Goal: Obtain resource: Obtain resource

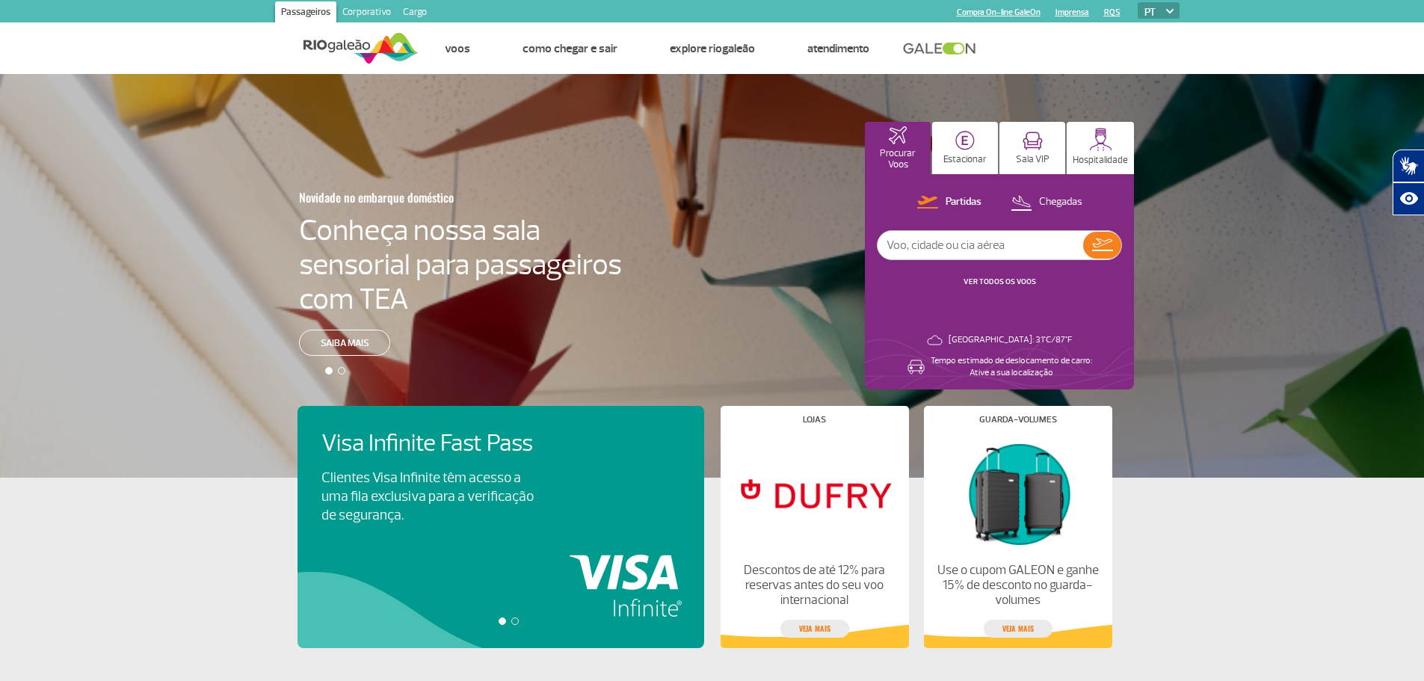
click at [419, 14] on link "Cargo" at bounding box center [415, 13] width 36 height 24
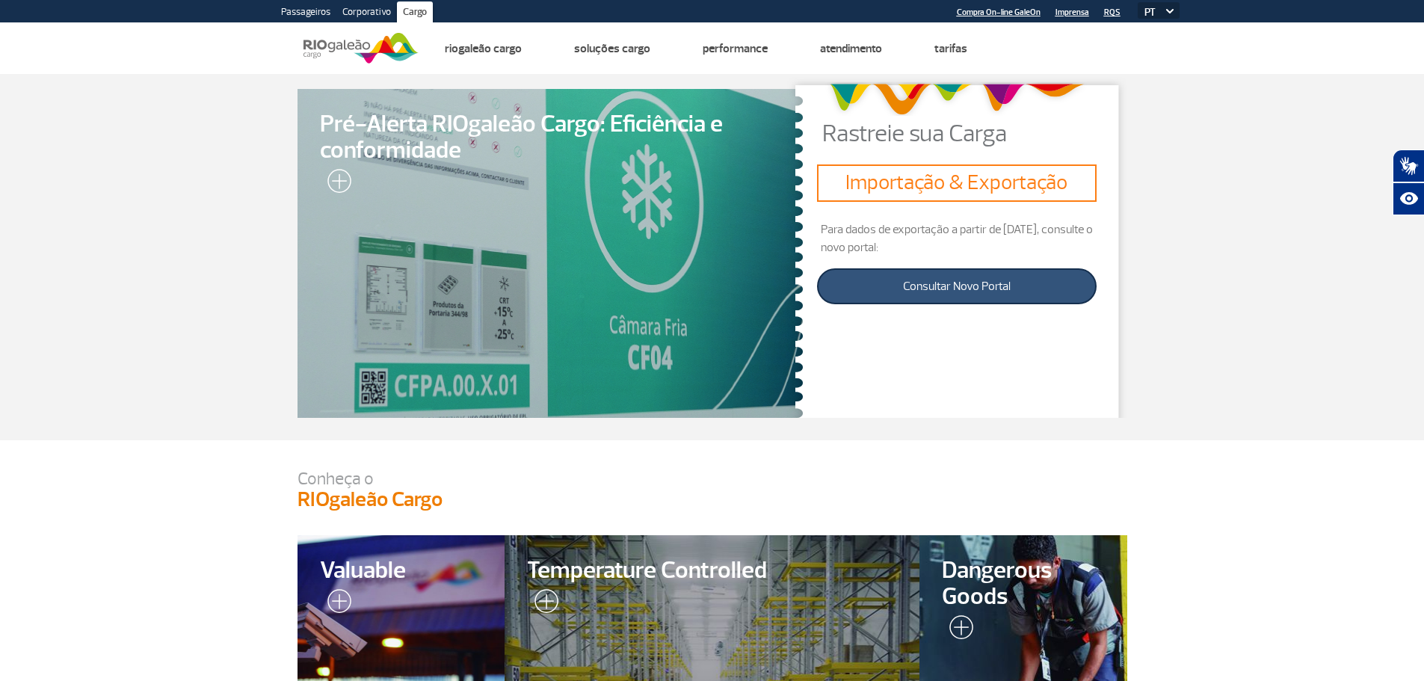
click at [893, 288] on link "Consultar Novo Portal" at bounding box center [956, 286] width 279 height 36
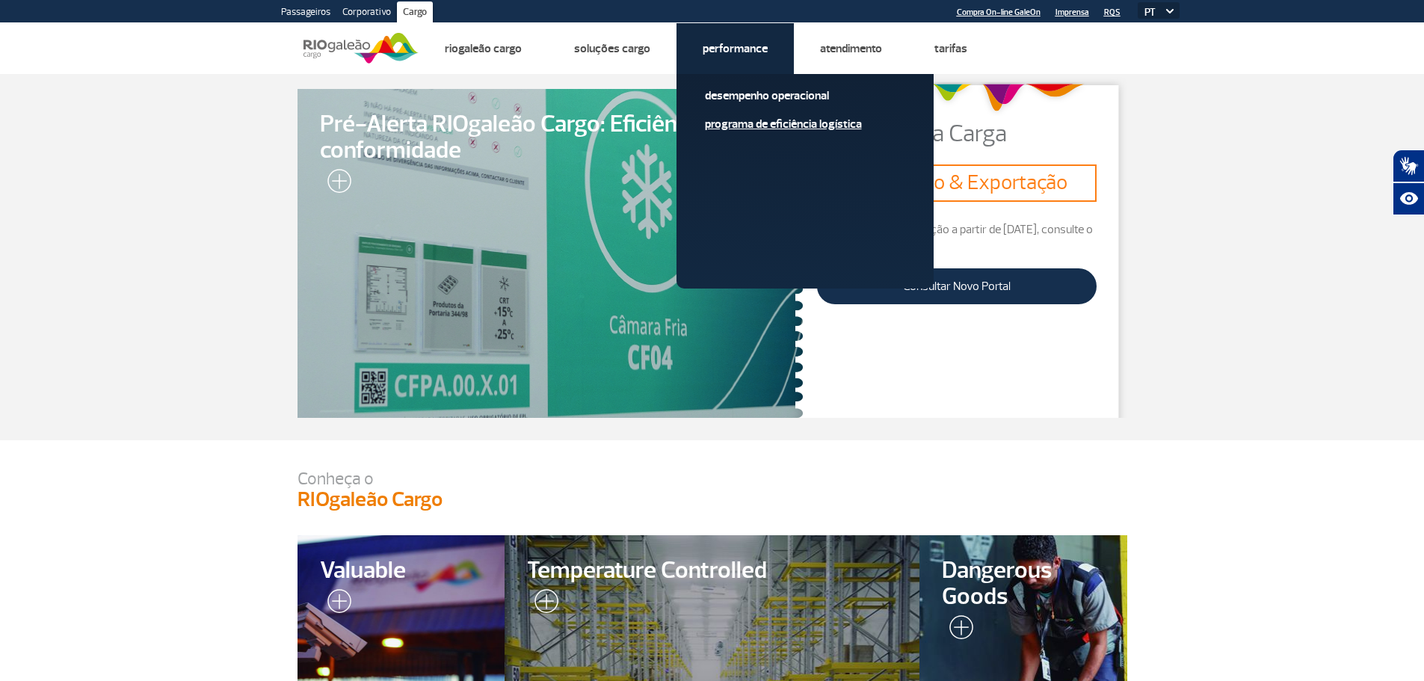
click at [751, 123] on link "Programa de Eficiência Logística" at bounding box center [805, 124] width 200 height 16
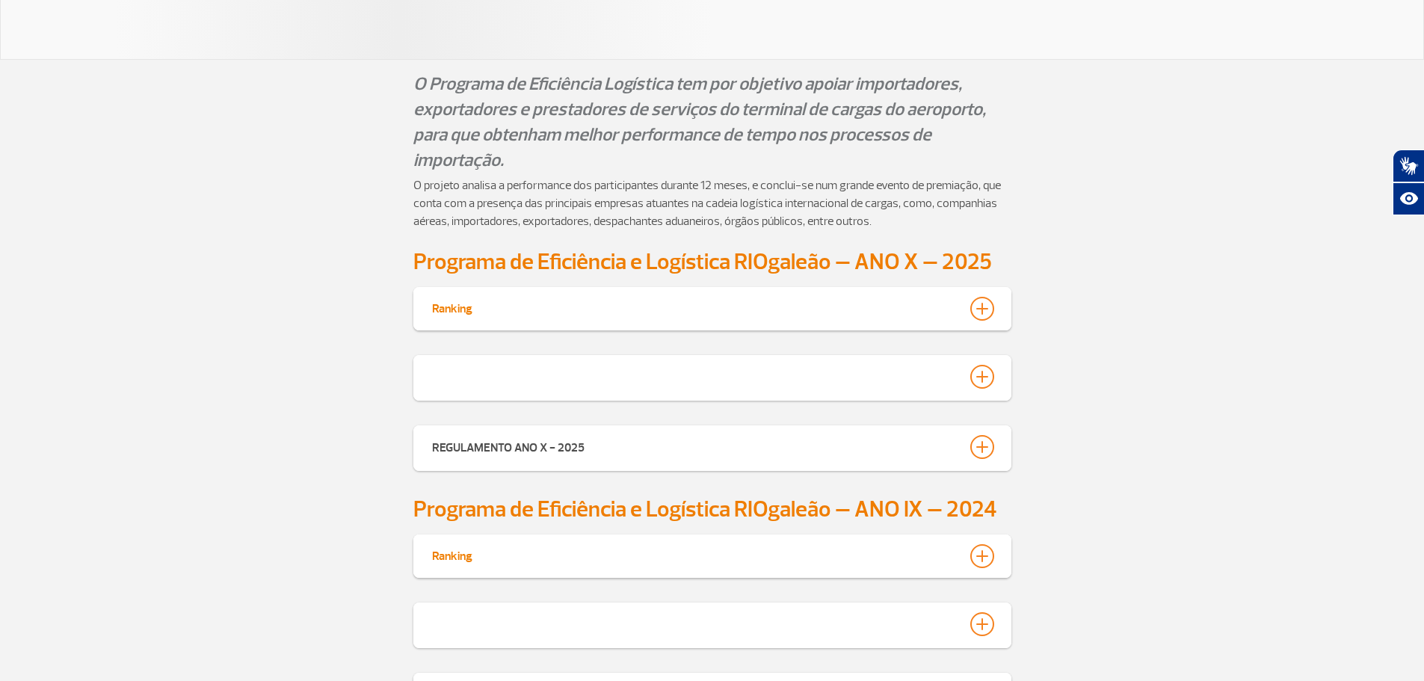
scroll to position [150, 0]
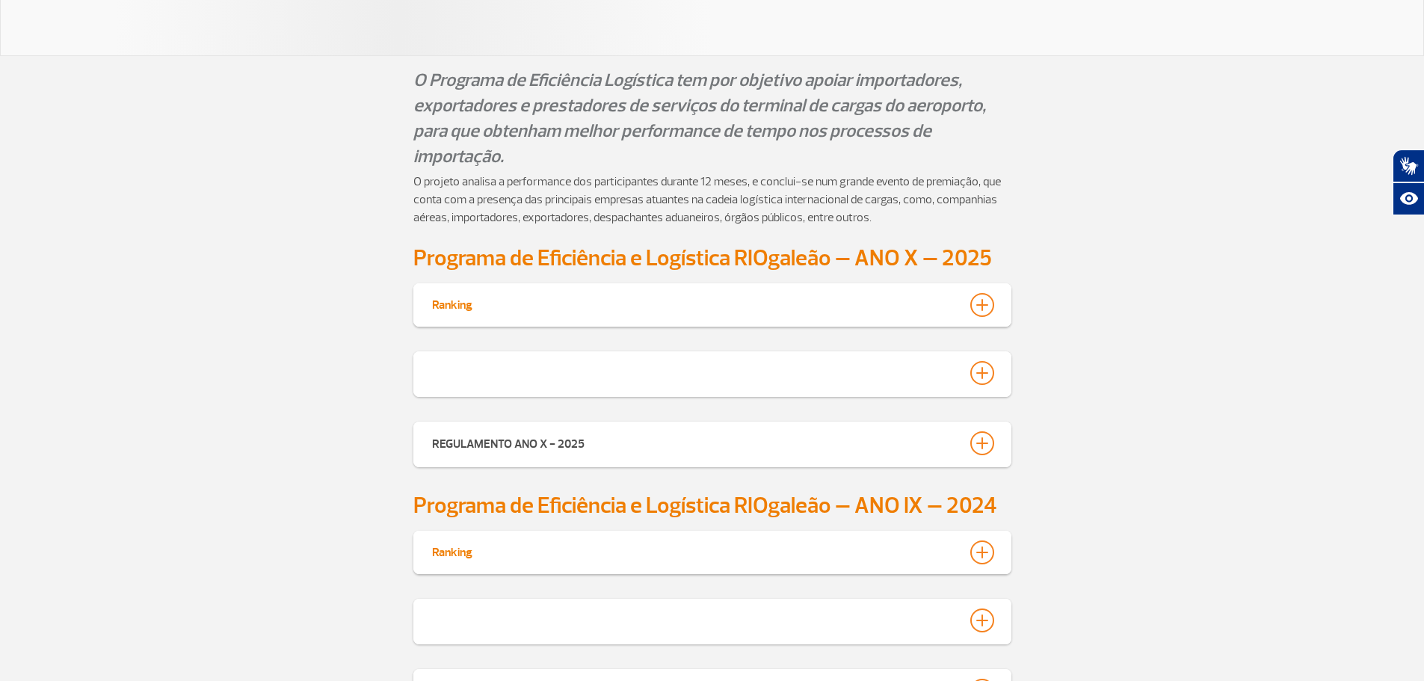
click at [986, 307] on div at bounding box center [982, 305] width 24 height 24
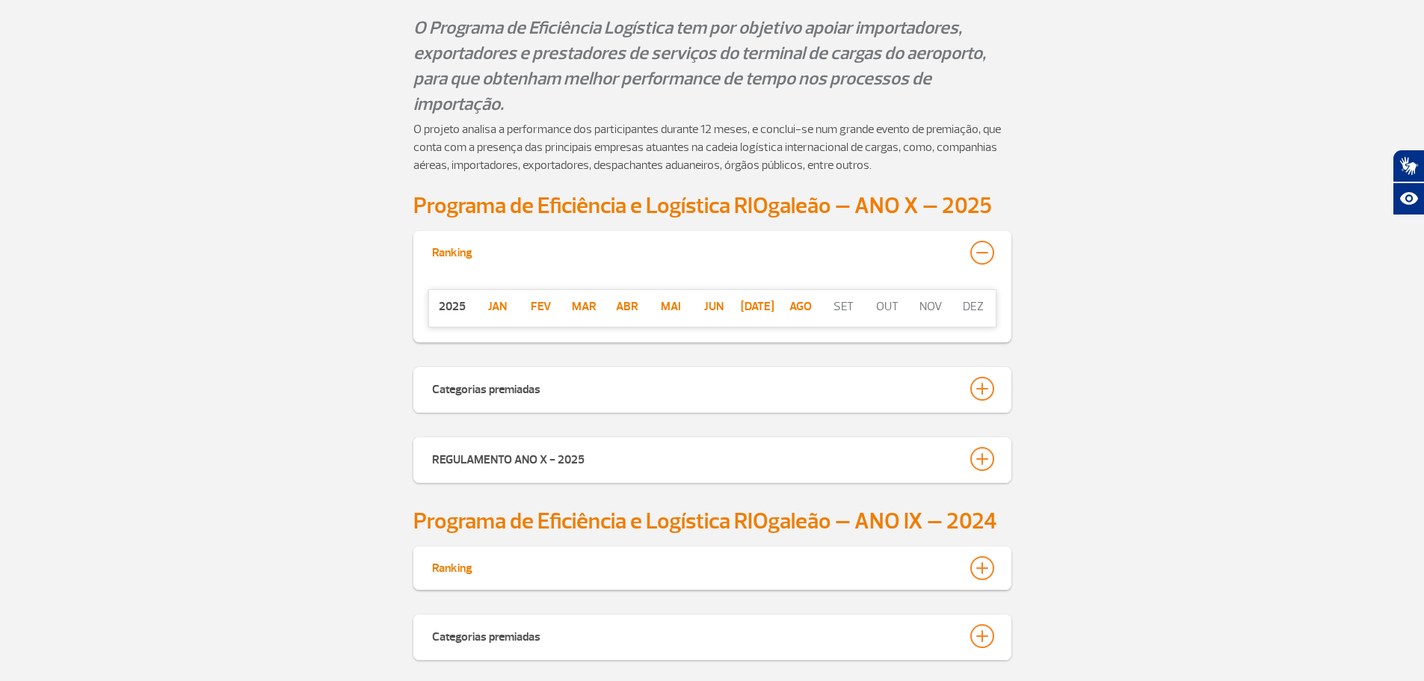
scroll to position [463, 0]
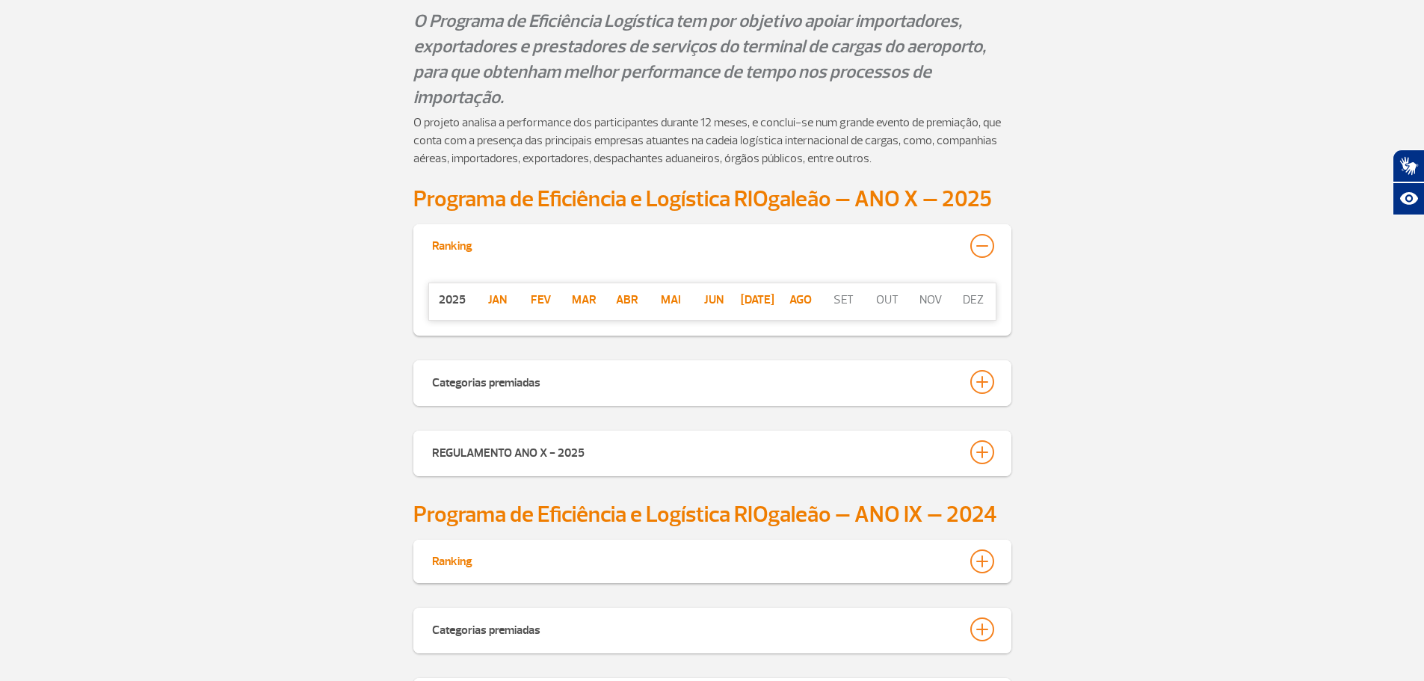
click at [495, 295] on p "jan" at bounding box center [497, 300] width 43 height 18
click at [970, 381] on div at bounding box center [982, 382] width 24 height 24
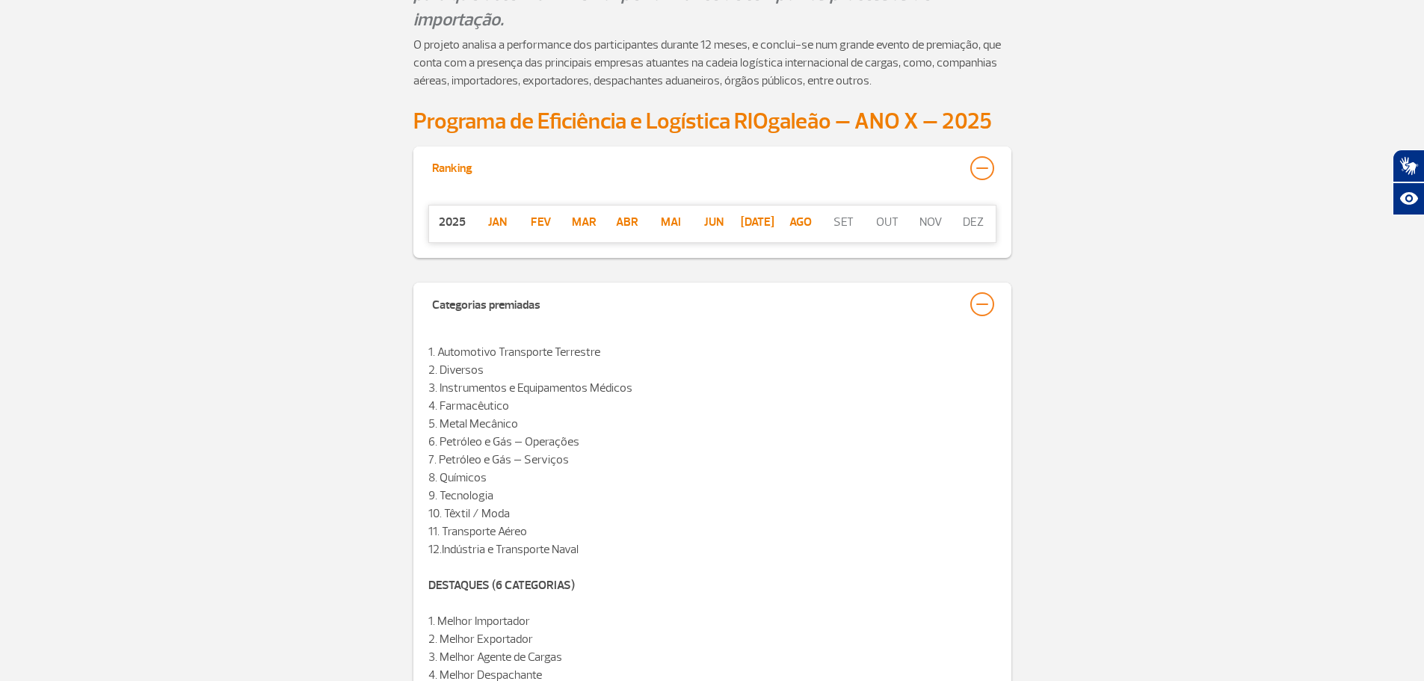
scroll to position [538, 0]
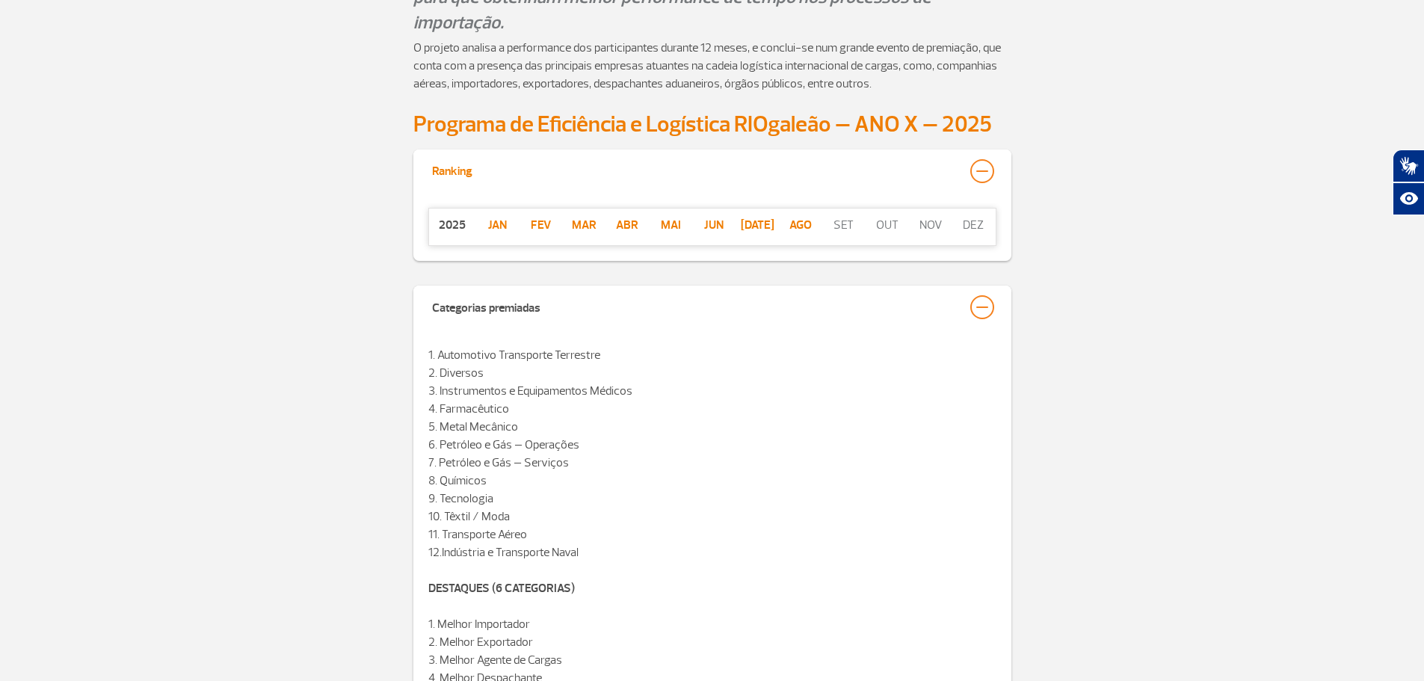
drag, startPoint x: 863, startPoint y: 229, endPoint x: 892, endPoint y: 228, distance: 28.4
click at [874, 229] on div "[DATE] ago set out nov dez" at bounding box center [865, 225] width 259 height 18
click at [892, 228] on p "out" at bounding box center [887, 225] width 43 height 18
click at [798, 227] on p "ago" at bounding box center [800, 225] width 43 height 18
